Goal: Information Seeking & Learning: Understand process/instructions

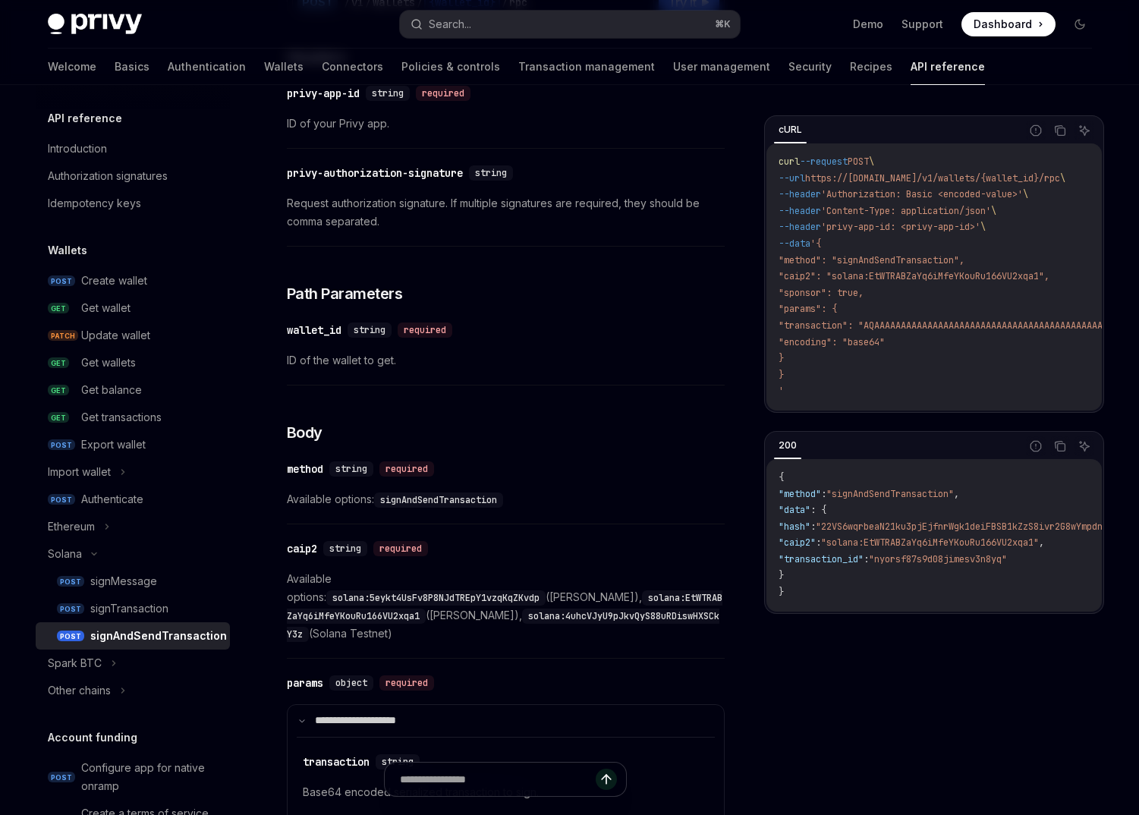
scroll to position [253, 0]
click at [150, 609] on div "signTransaction" at bounding box center [129, 608] width 78 height 18
type textarea "*"
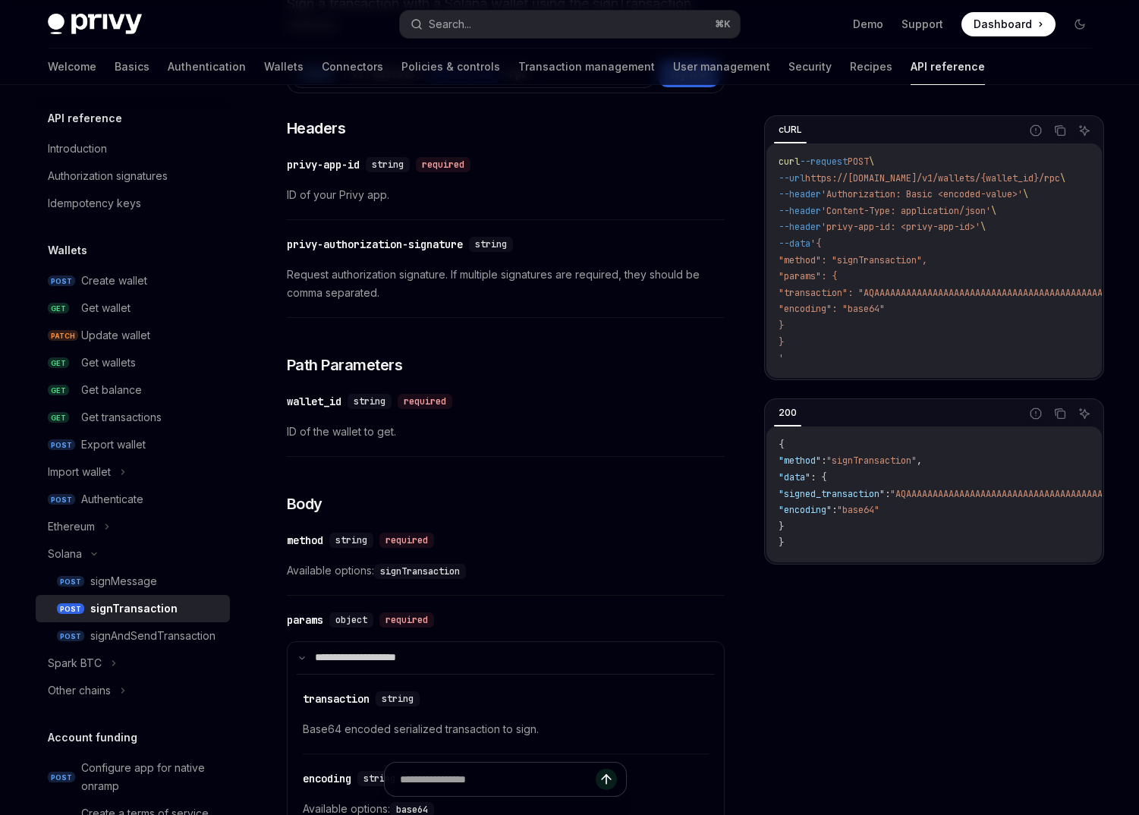
scroll to position [132, 0]
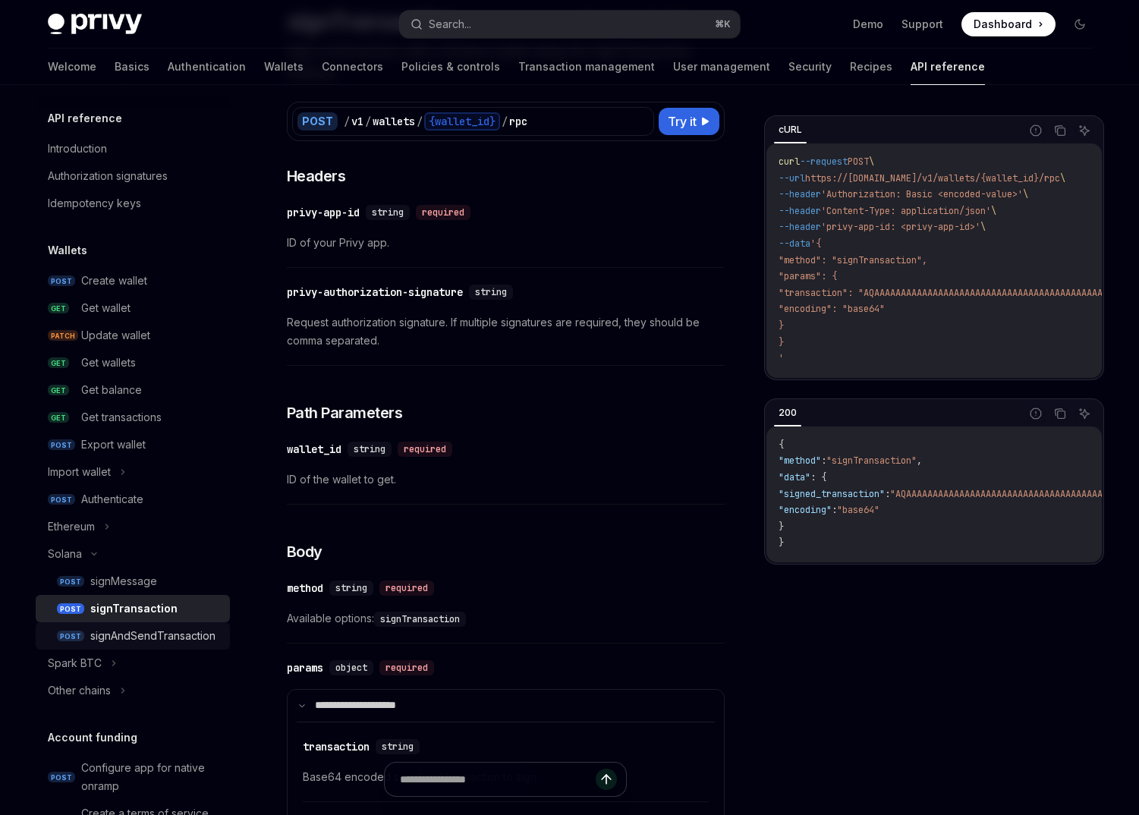
click at [136, 636] on div "signAndSendTransaction" at bounding box center [152, 636] width 125 height 18
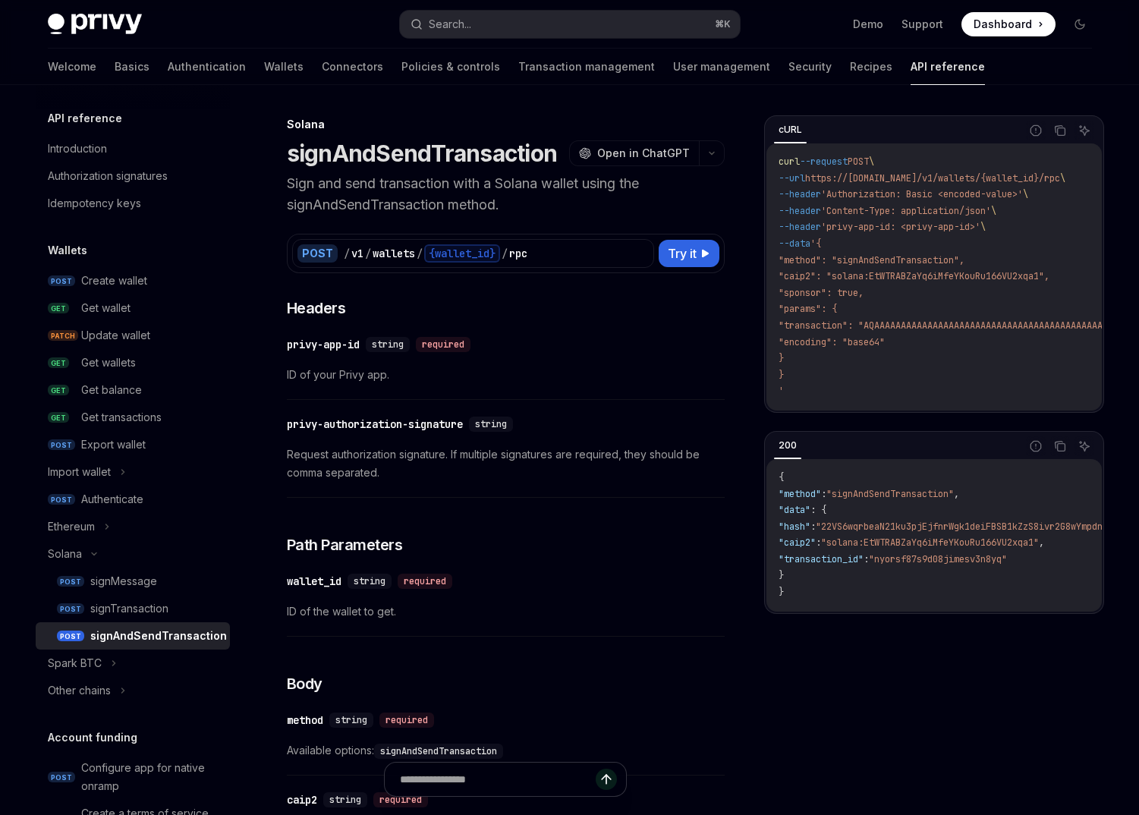
click at [168, 600] on div "signTransaction" at bounding box center [129, 608] width 78 height 18
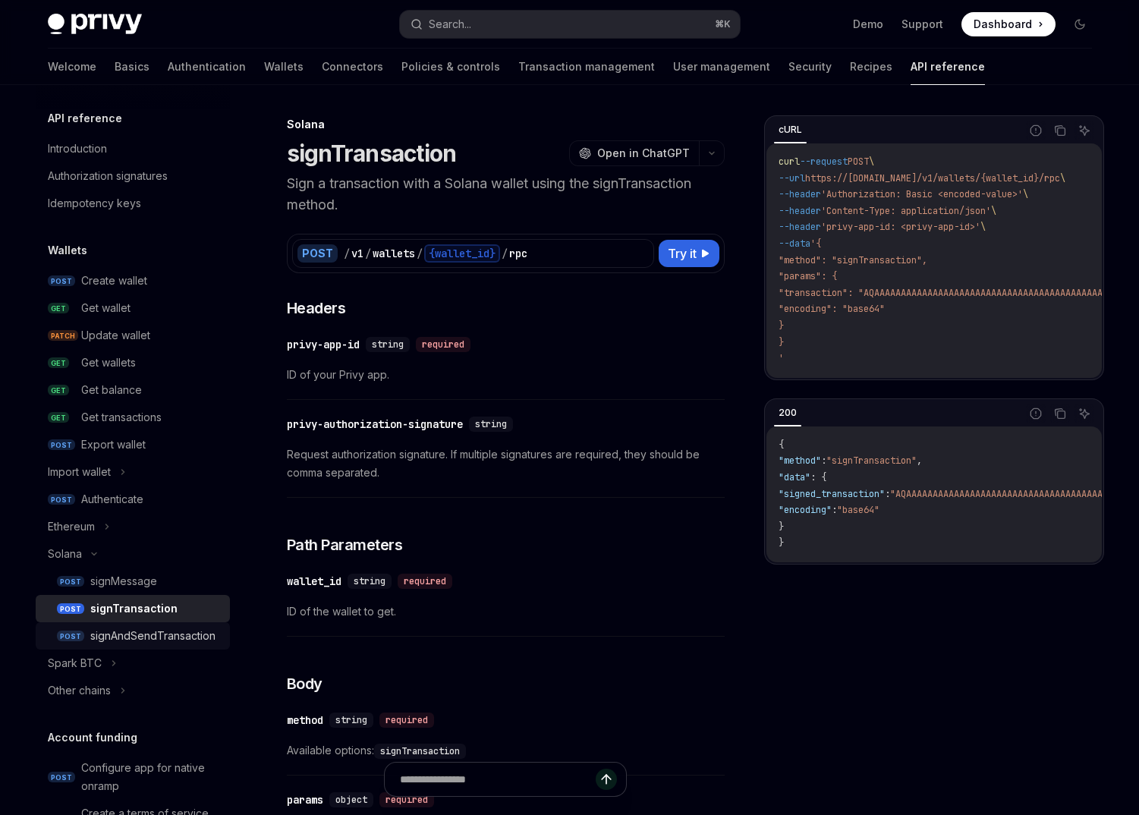
click at [131, 648] on link "POST signAndSendTransaction" at bounding box center [133, 635] width 194 height 27
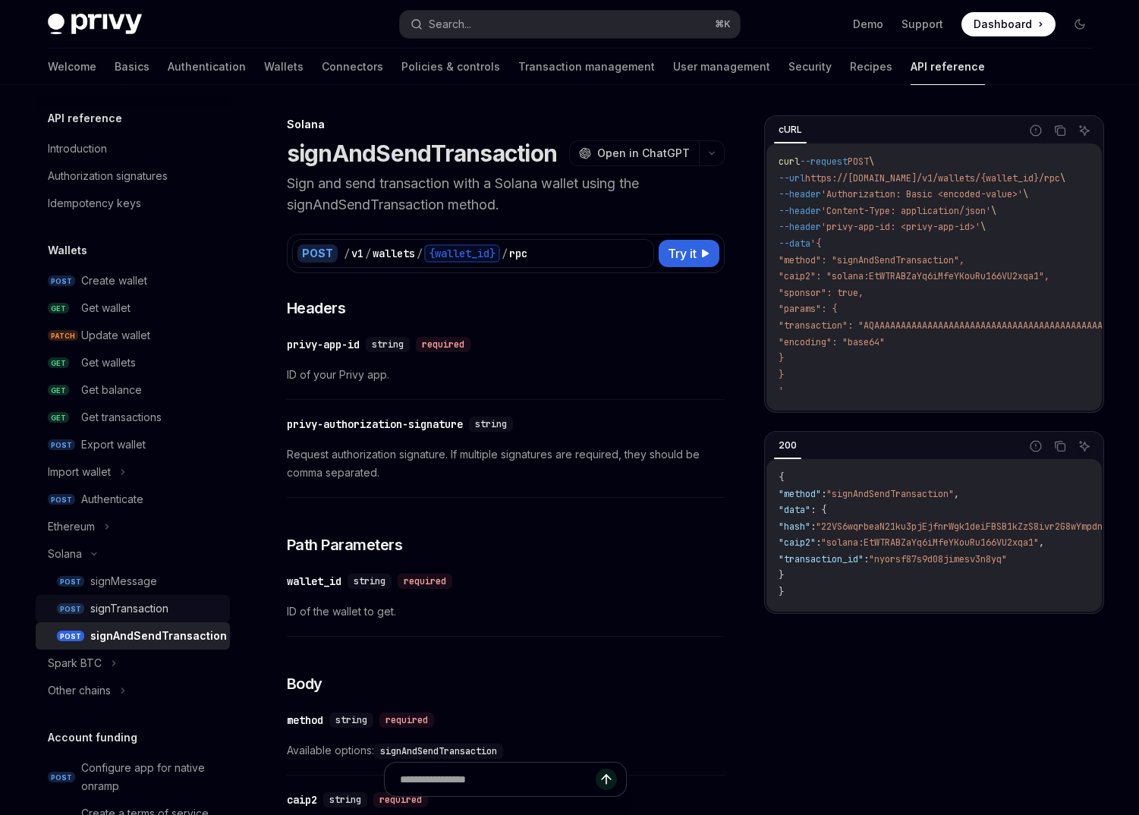
click at [131, 616] on div "signTransaction" at bounding box center [129, 608] width 78 height 18
type textarea "*"
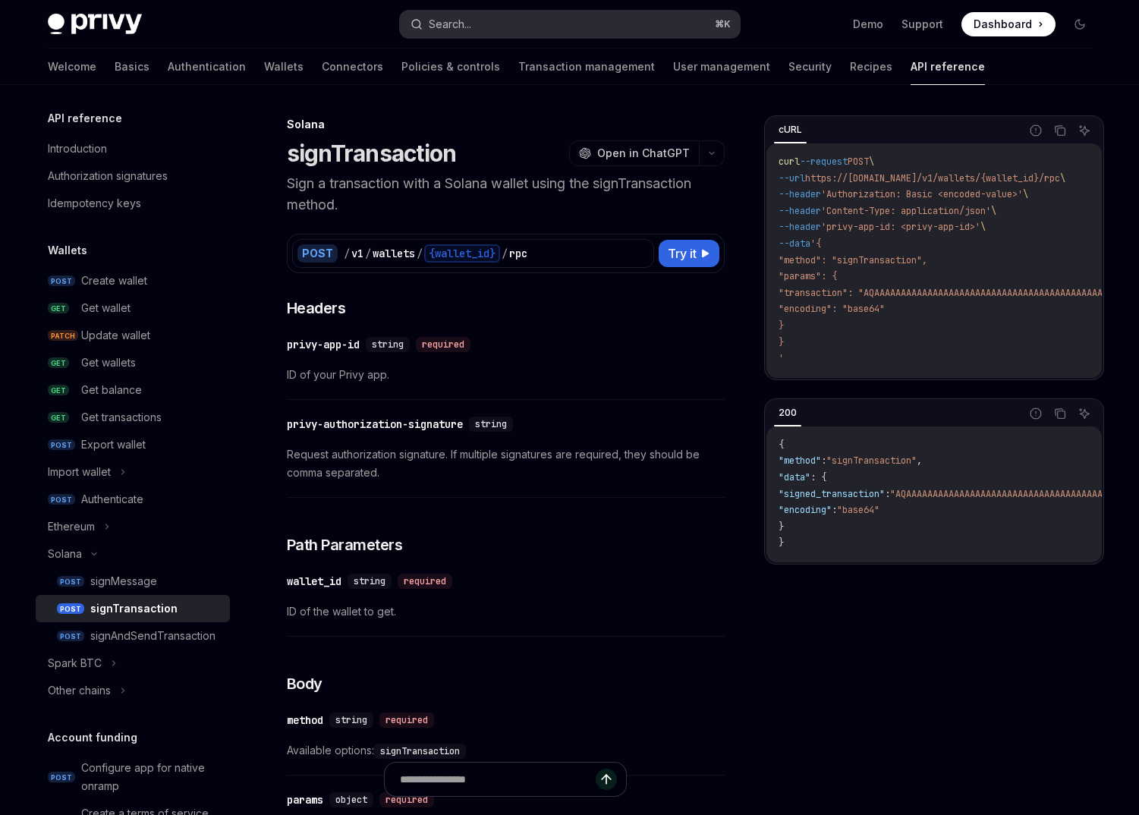
click at [442, 22] on div "Search..." at bounding box center [450, 24] width 42 height 18
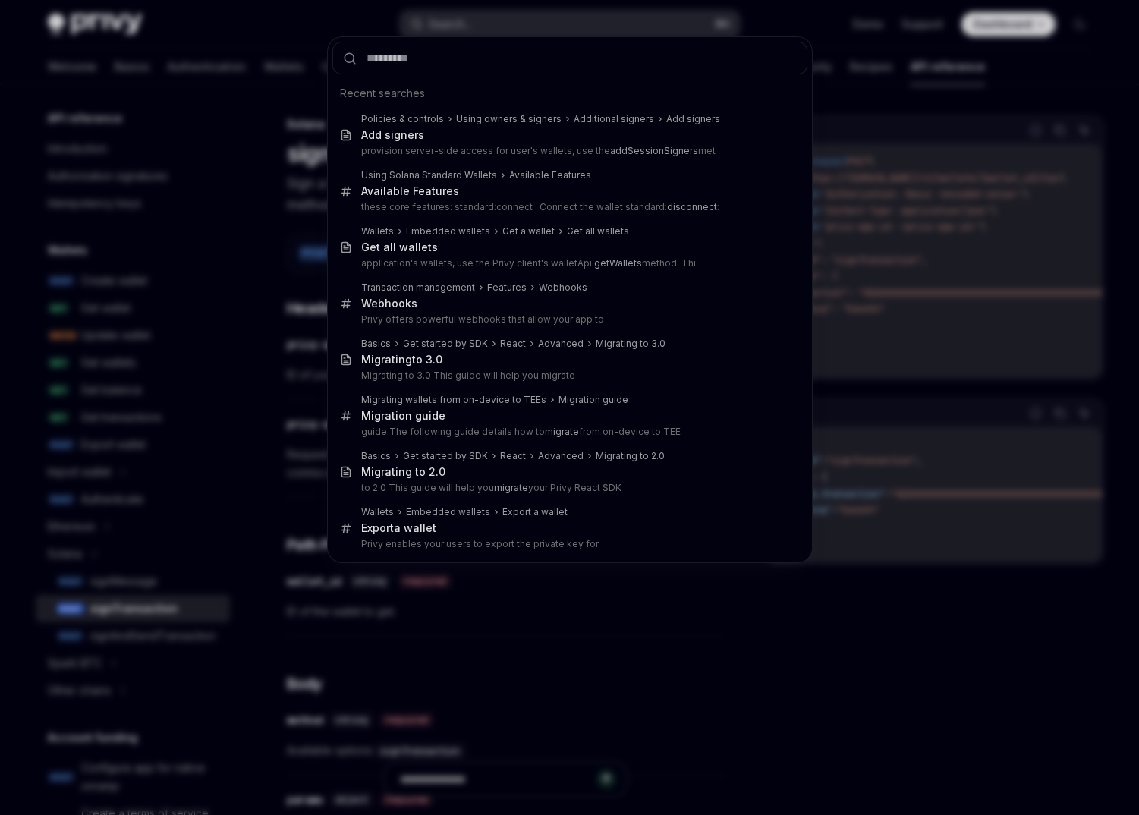
type input "**********"
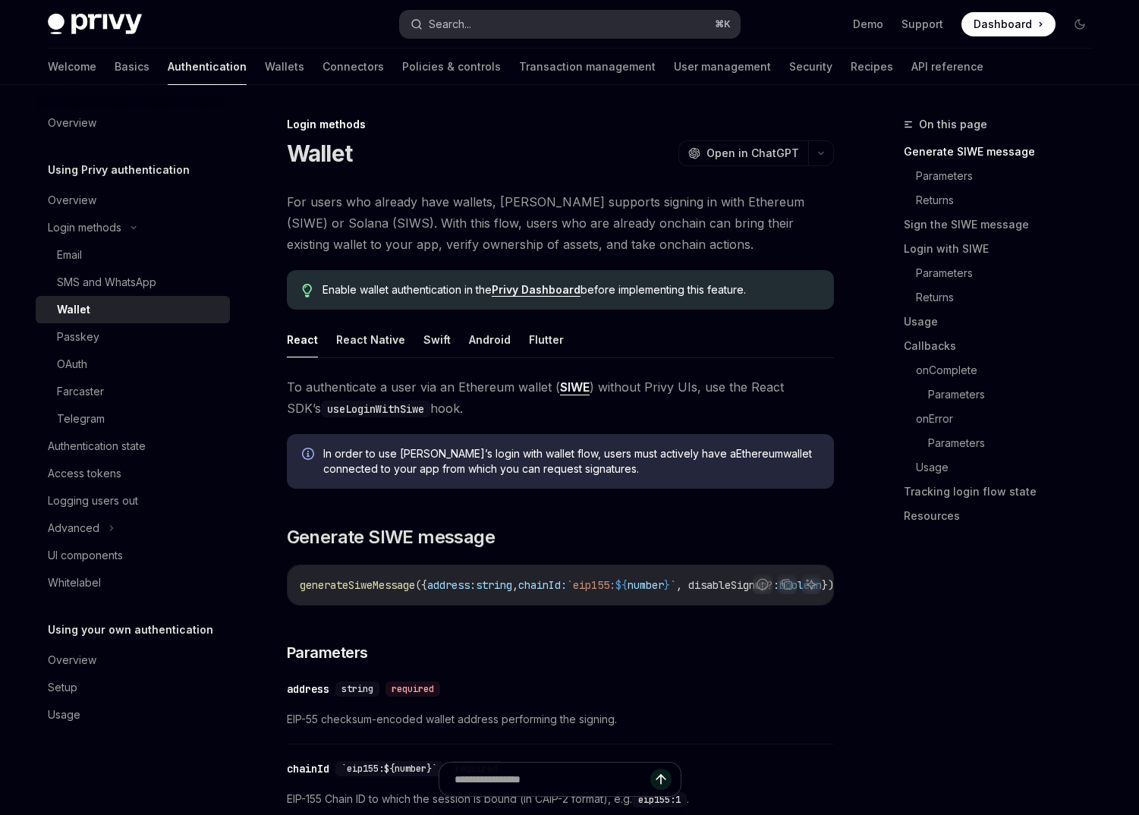
click at [476, 32] on button "Search... ⌘ K" at bounding box center [570, 24] width 340 height 27
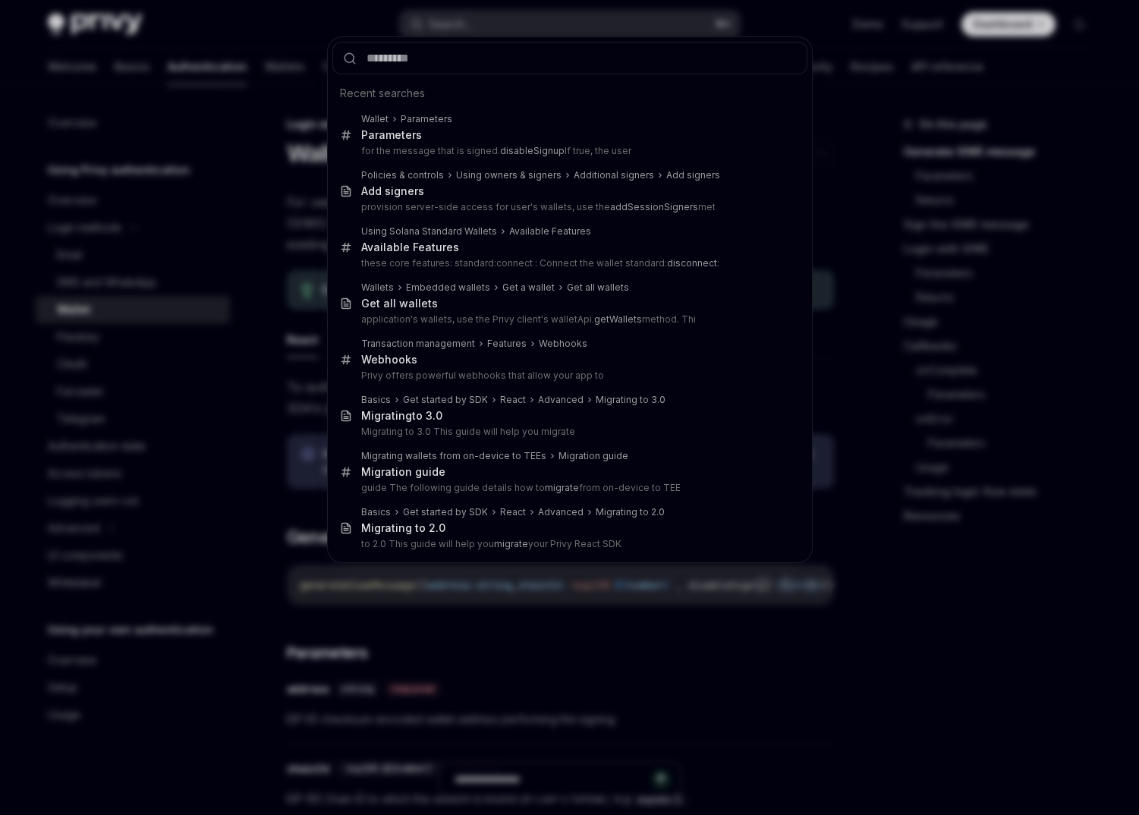
type input "**********"
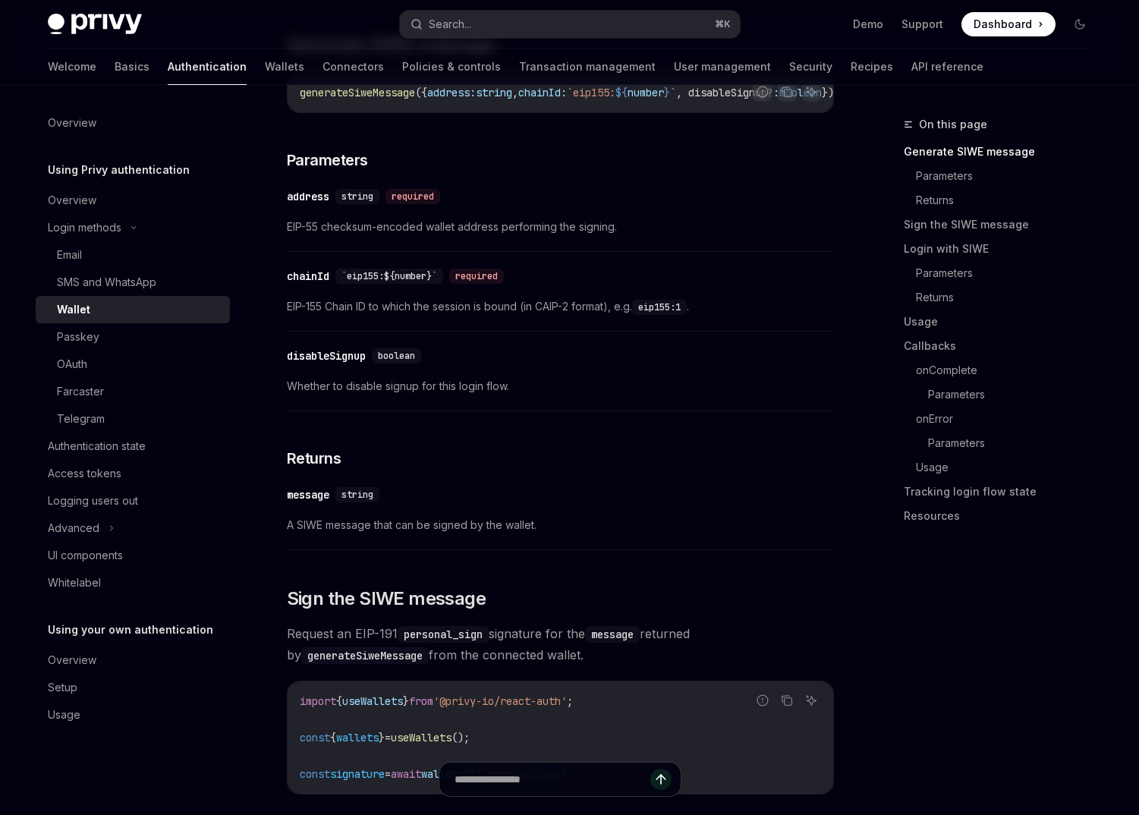
scroll to position [533, 0]
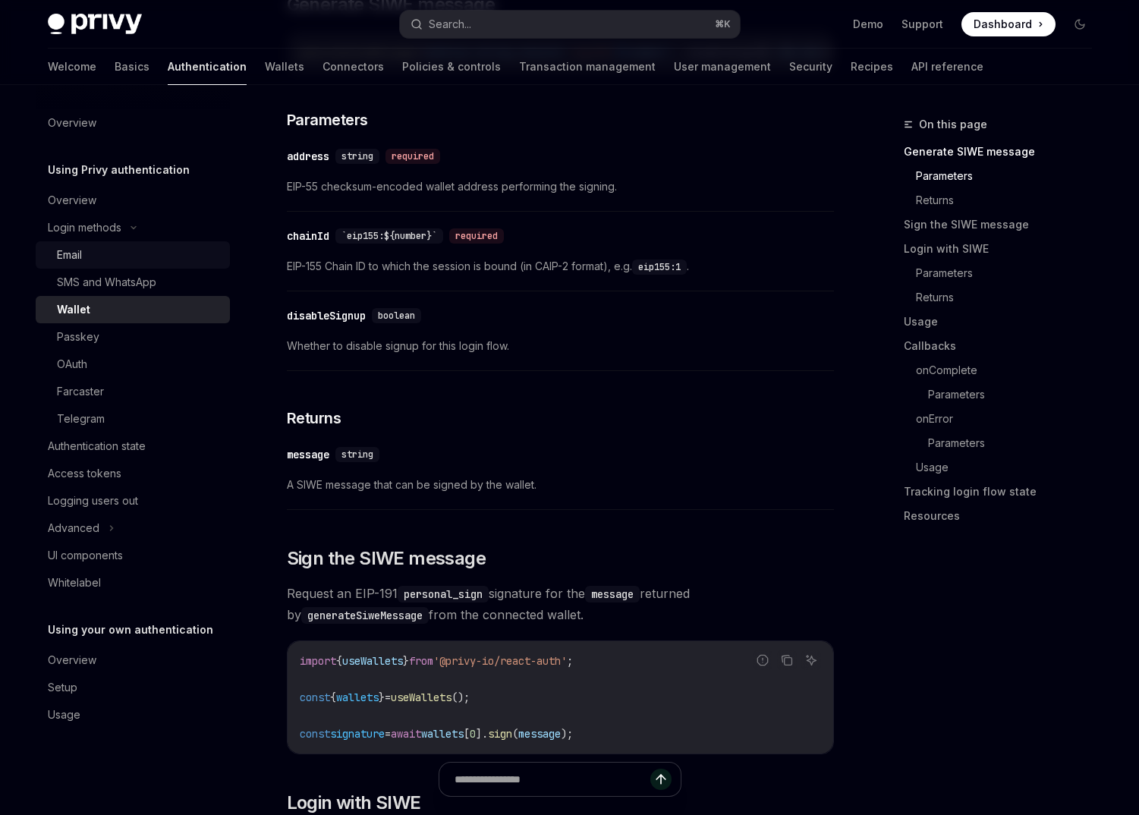
click at [114, 258] on div "Email" at bounding box center [139, 255] width 164 height 18
type textarea "*"
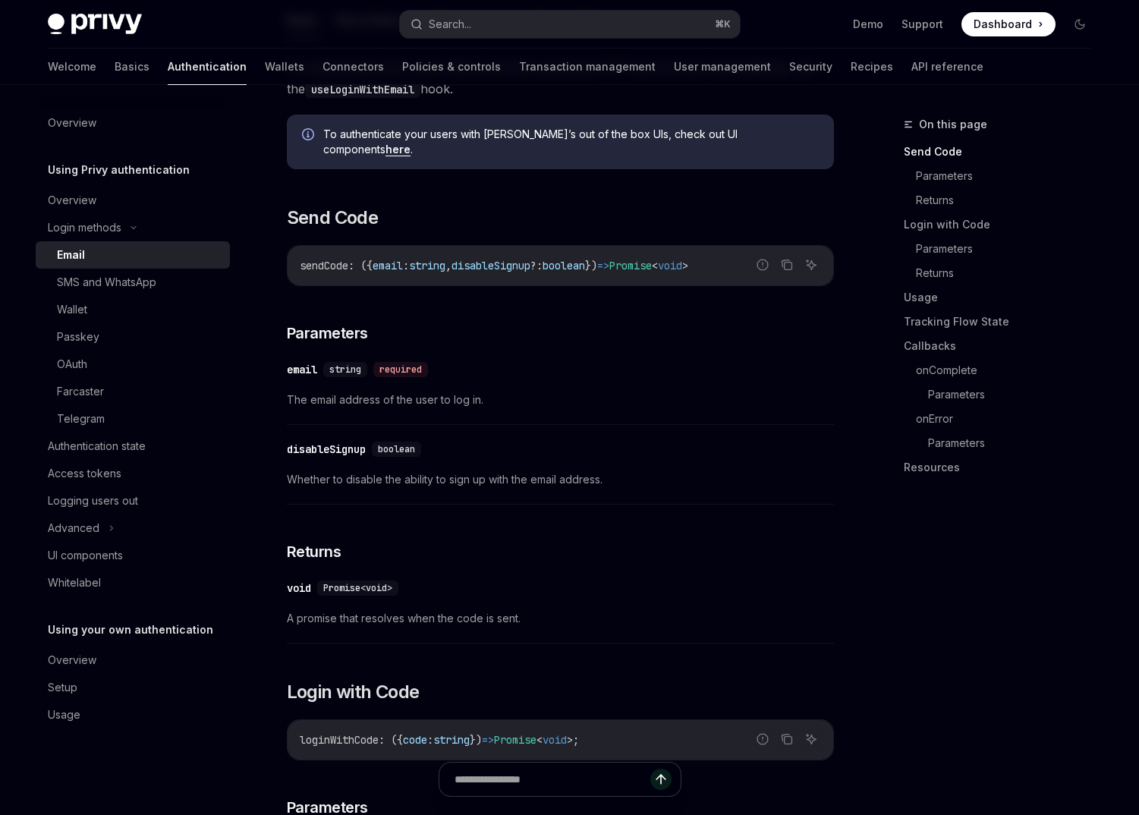
click at [331, 442] on div "disableSignup" at bounding box center [326, 449] width 79 height 15
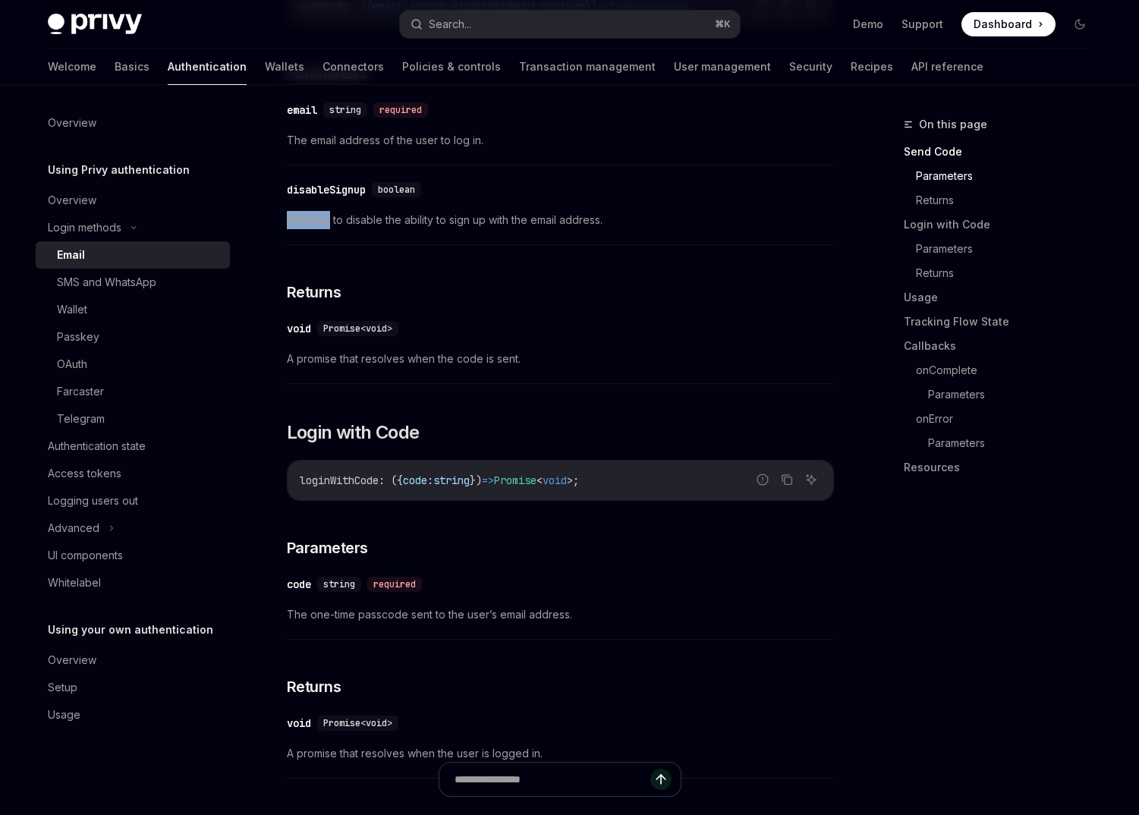
scroll to position [712, 0]
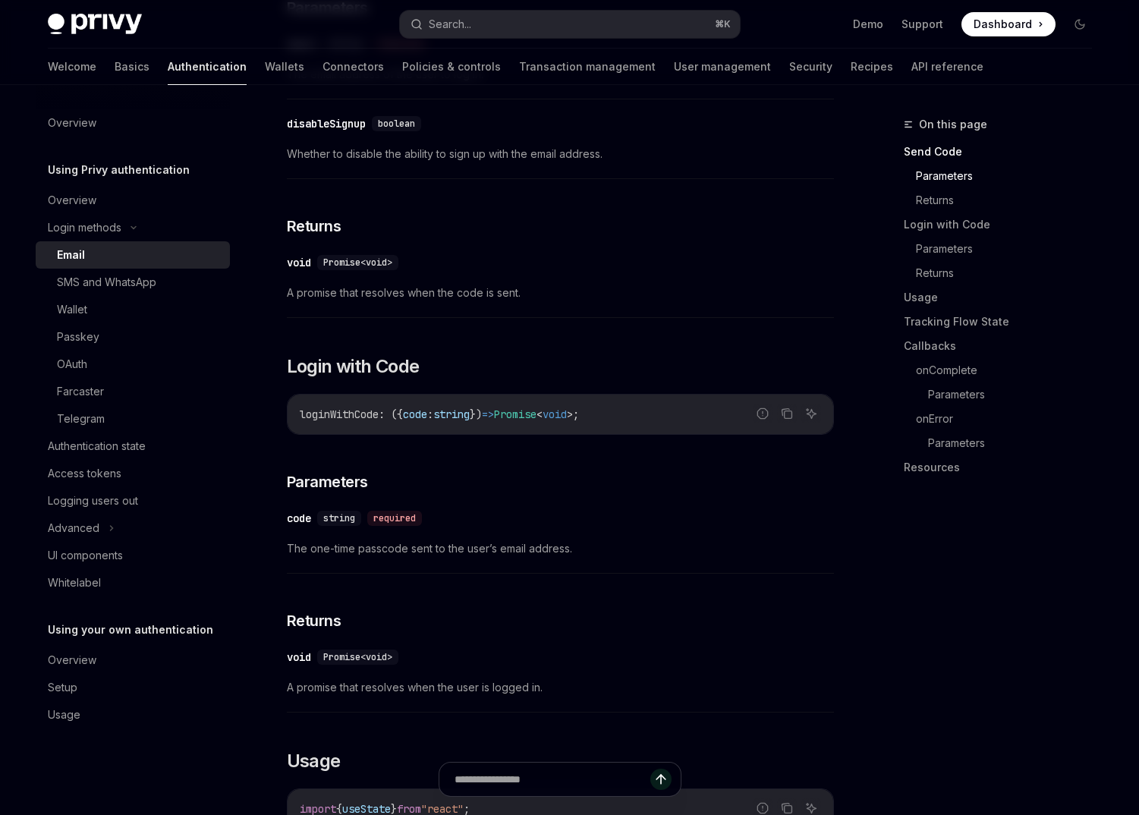
click at [329, 117] on div "​ disableSignup boolean" at bounding box center [553, 124] width 532 height 18
click at [329, 116] on div "disableSignup" at bounding box center [326, 123] width 79 height 15
